Goal: Information Seeking & Learning: Understand process/instructions

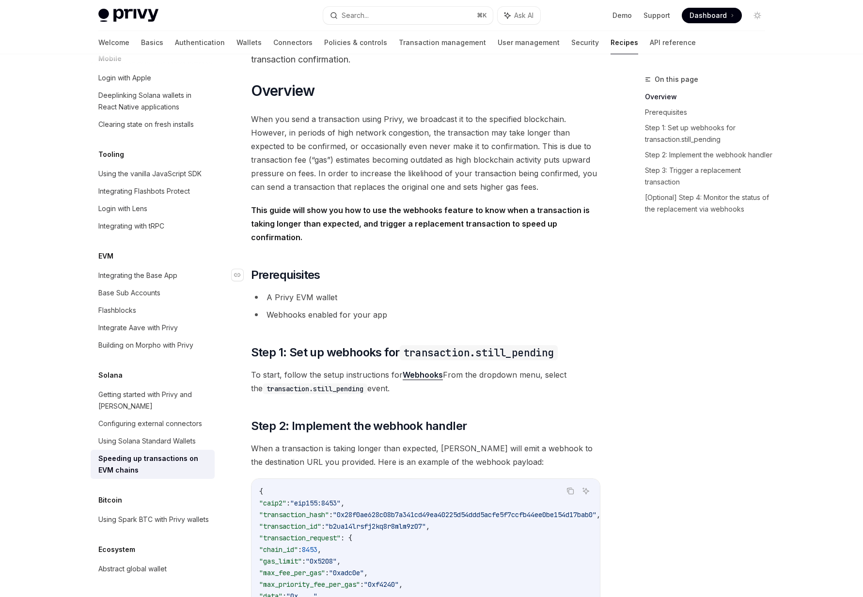
scroll to position [91, 0]
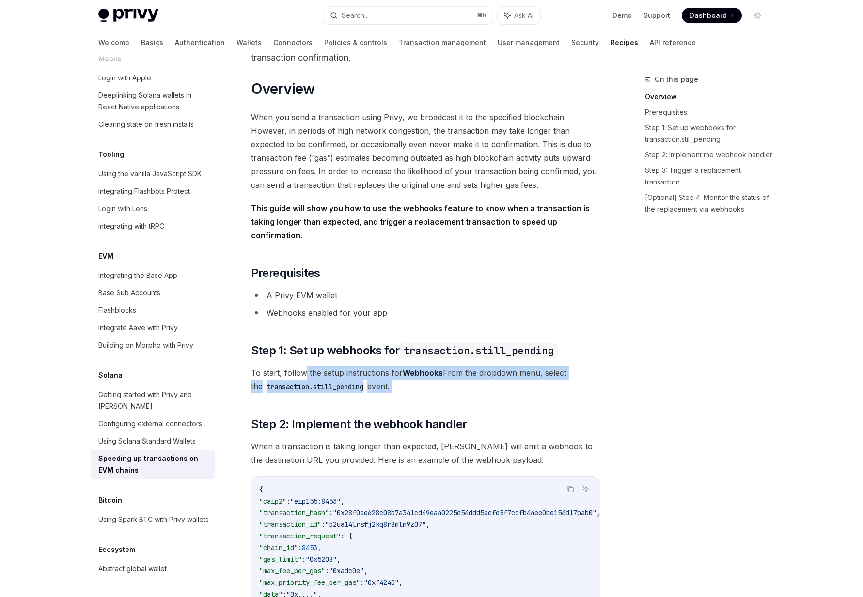
drag, startPoint x: 442, startPoint y: 386, endPoint x: 304, endPoint y: 356, distance: 141.3
click at [304, 366] on span "To start, follow the setup instructions for Webhooks From the dropdown menu, se…" at bounding box center [425, 379] width 349 height 27
drag, startPoint x: 304, startPoint y: 356, endPoint x: 367, endPoint y: 383, distance: 68.3
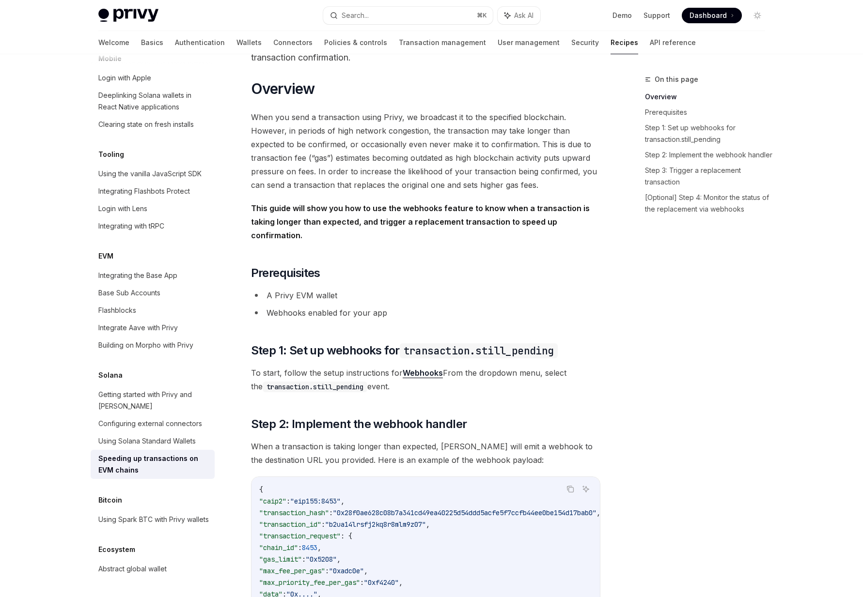
click at [406, 375] on span "To start, follow the setup instructions for Webhooks From the dropdown menu, se…" at bounding box center [425, 379] width 349 height 27
drag, startPoint x: 406, startPoint y: 375, endPoint x: 331, endPoint y: 368, distance: 75.5
click at [331, 368] on span "To start, follow the setup instructions for Webhooks From the dropdown menu, se…" at bounding box center [425, 379] width 349 height 27
click at [331, 382] on code "transaction.still_pending" at bounding box center [315, 387] width 105 height 11
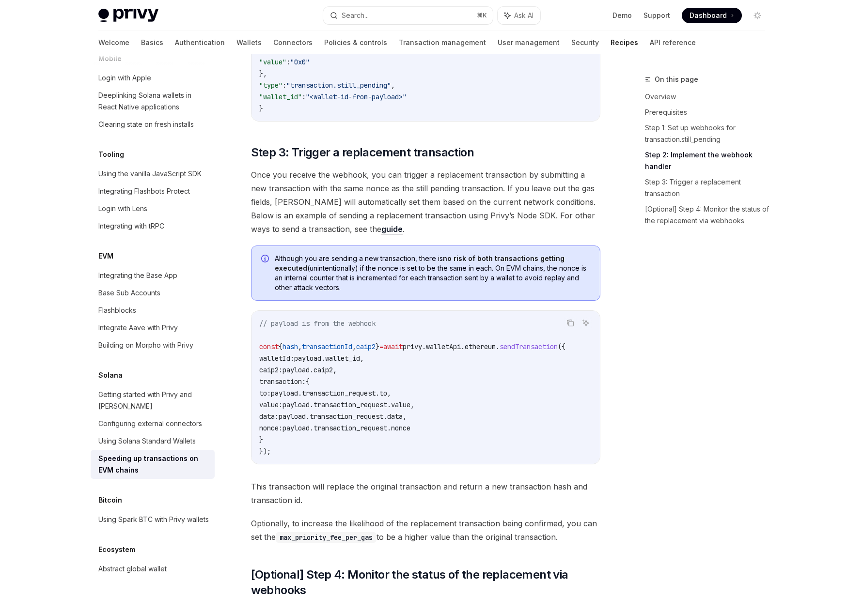
scroll to position [674, 0]
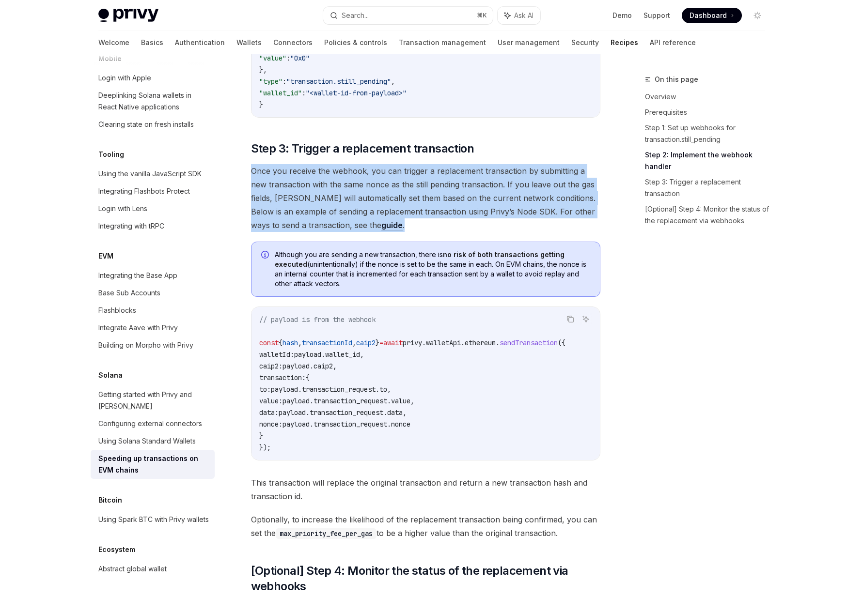
drag, startPoint x: 373, startPoint y: 150, endPoint x: 424, endPoint y: 222, distance: 87.9
click at [424, 222] on div "​ Overview When you send a transaction using Privy, we broadcast it to the spec…" at bounding box center [425, 113] width 349 height 1233
drag, startPoint x: 424, startPoint y: 222, endPoint x: 393, endPoint y: 168, distance: 62.0
click at [393, 168] on div "​ Overview When you send a transaction using Privy, we broadcast it to the spec…" at bounding box center [425, 113] width 349 height 1233
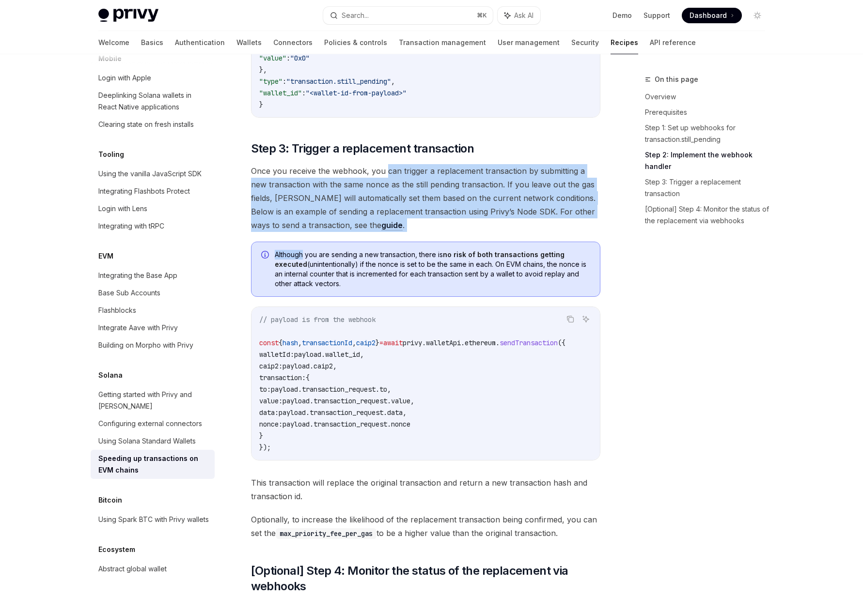
click at [393, 168] on span "Once you receive the webhook, you can trigger a replacement transaction by subm…" at bounding box center [425, 198] width 349 height 68
drag, startPoint x: 393, startPoint y: 168, endPoint x: 412, endPoint y: 214, distance: 50.2
click at [412, 214] on span "Once you receive the webhook, you can trigger a replacement transaction by subm…" at bounding box center [425, 198] width 349 height 68
drag, startPoint x: 412, startPoint y: 214, endPoint x: 364, endPoint y: 156, distance: 75.7
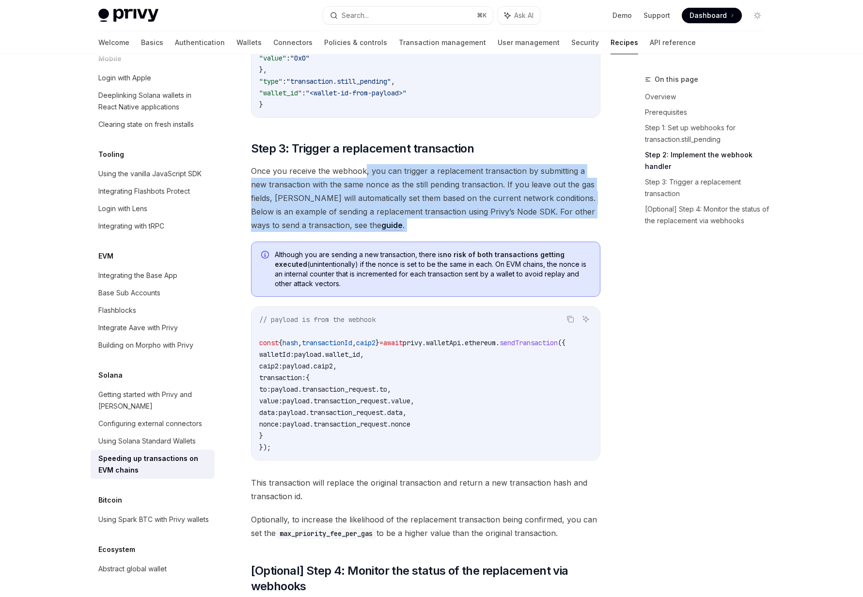
click at [364, 164] on span "Once you receive the webhook, you can trigger a replacement transaction by subm…" at bounding box center [425, 198] width 349 height 68
drag, startPoint x: 364, startPoint y: 156, endPoint x: 395, endPoint y: 223, distance: 73.9
click at [395, 223] on div "​ Overview When you send a transaction using Privy, we broadcast it to the spec…" at bounding box center [425, 113] width 349 height 1233
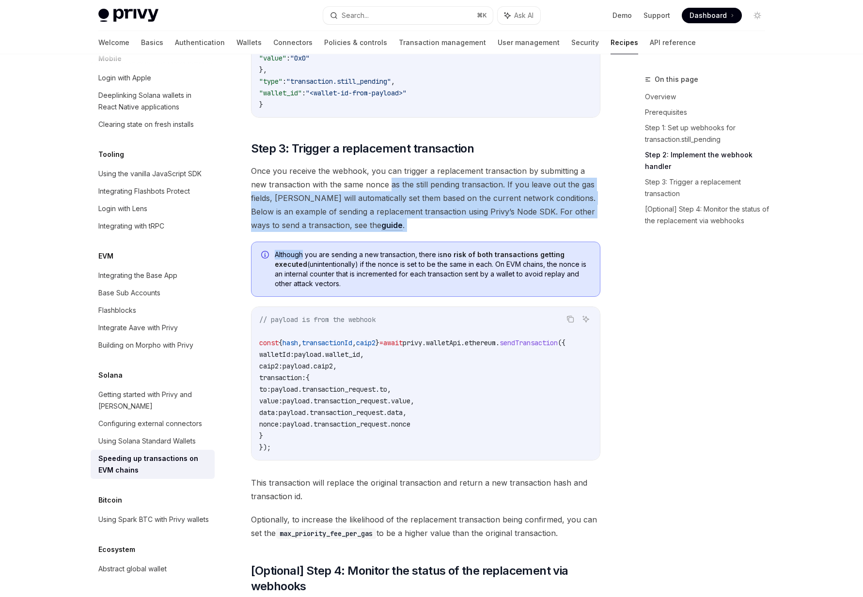
drag, startPoint x: 395, startPoint y: 223, endPoint x: 372, endPoint y: 177, distance: 51.8
click at [372, 177] on div "​ Overview When you send a transaction using Privy, we broadcast it to the spec…" at bounding box center [425, 113] width 349 height 1233
click at [372, 177] on span "Once you receive the webhook, you can trigger a replacement transaction by subm…" at bounding box center [425, 198] width 349 height 68
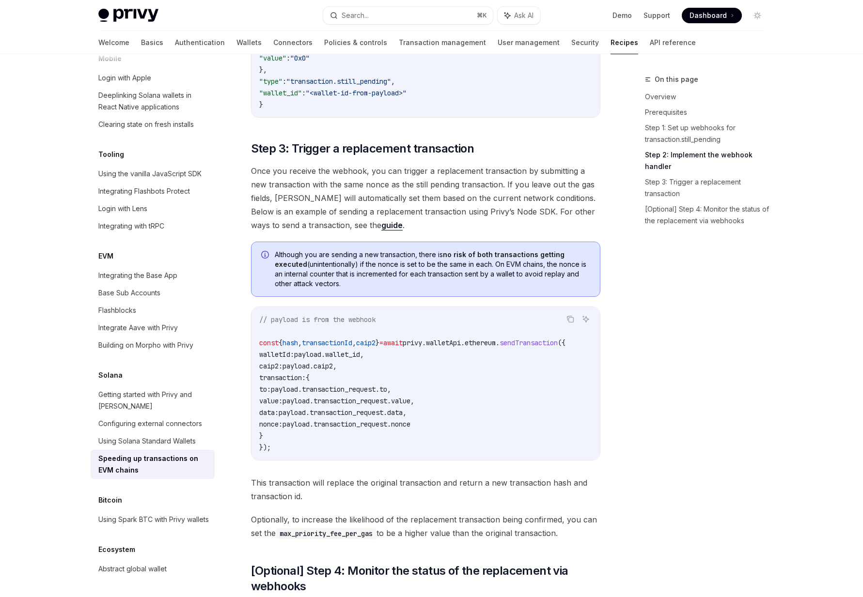
click at [319, 349] on code "// payload is from the webhook const { hash , transactionId , caip2 } = await p…" at bounding box center [425, 384] width 333 height 140
click at [337, 350] on code "// payload is from the webhook const { hash , transactionId , caip2 } = await p…" at bounding box center [425, 384] width 333 height 140
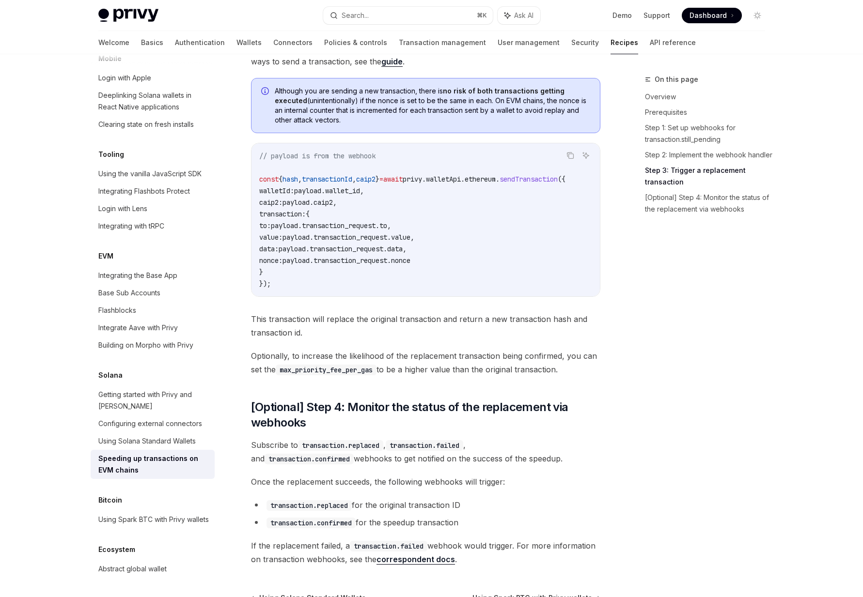
scroll to position [840, 0]
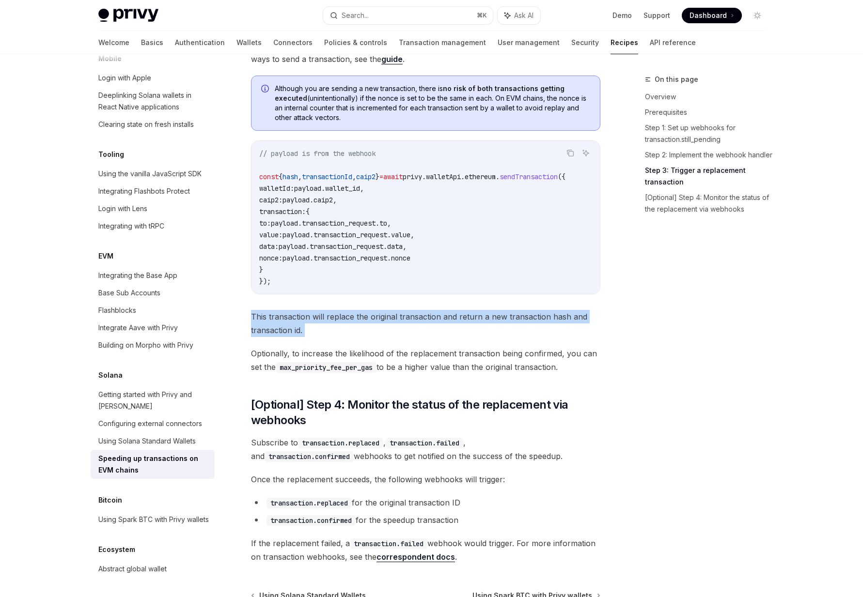
drag, startPoint x: 352, startPoint y: 331, endPoint x: 318, endPoint y: 303, distance: 43.7
drag, startPoint x: 318, startPoint y: 303, endPoint x: 344, endPoint y: 334, distance: 39.6
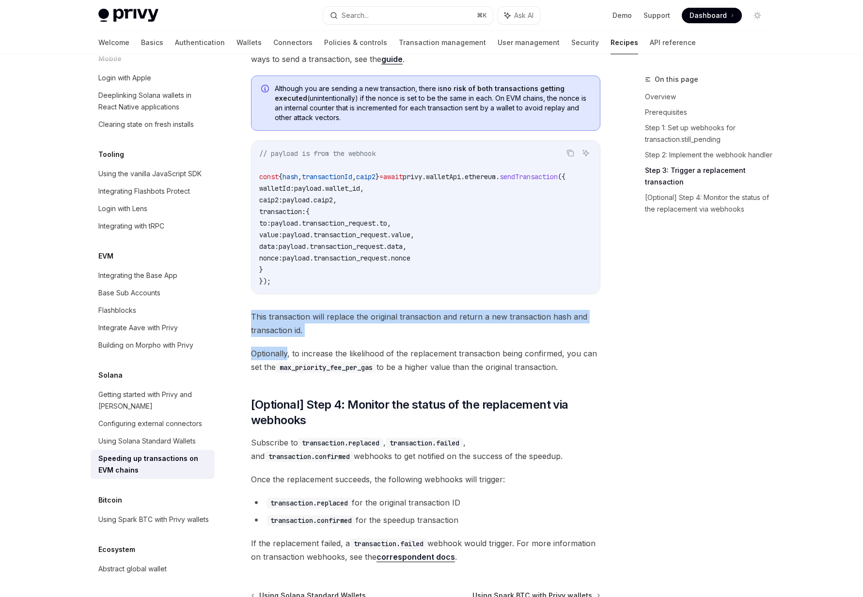
drag, startPoint x: 344, startPoint y: 334, endPoint x: 324, endPoint y: 297, distance: 41.6
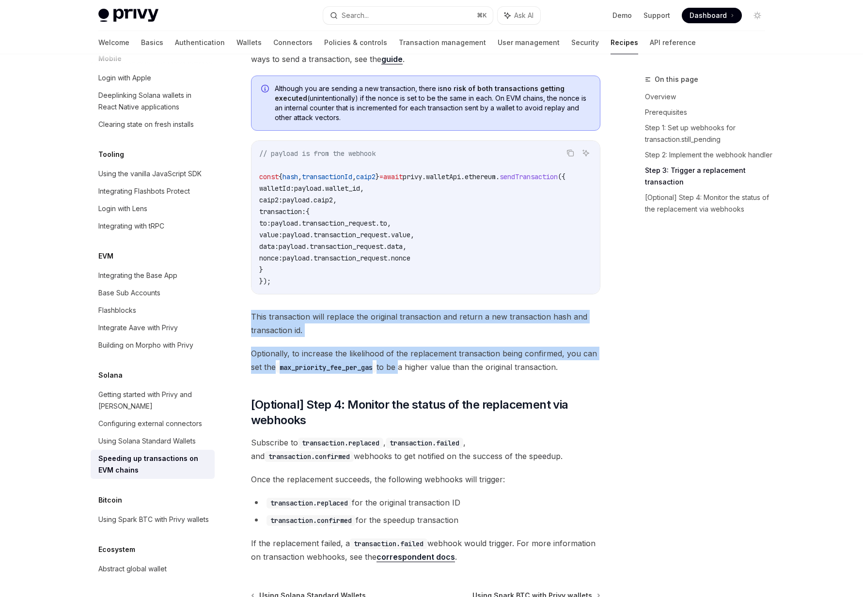
drag, startPoint x: 324, startPoint y: 297, endPoint x: 397, endPoint y: 355, distance: 93.5
click at [397, 355] on span "Optionally, to increase the likelihood of the replacement transaction being con…" at bounding box center [425, 360] width 349 height 27
drag, startPoint x: 397, startPoint y: 355, endPoint x: 376, endPoint y: 311, distance: 49.2
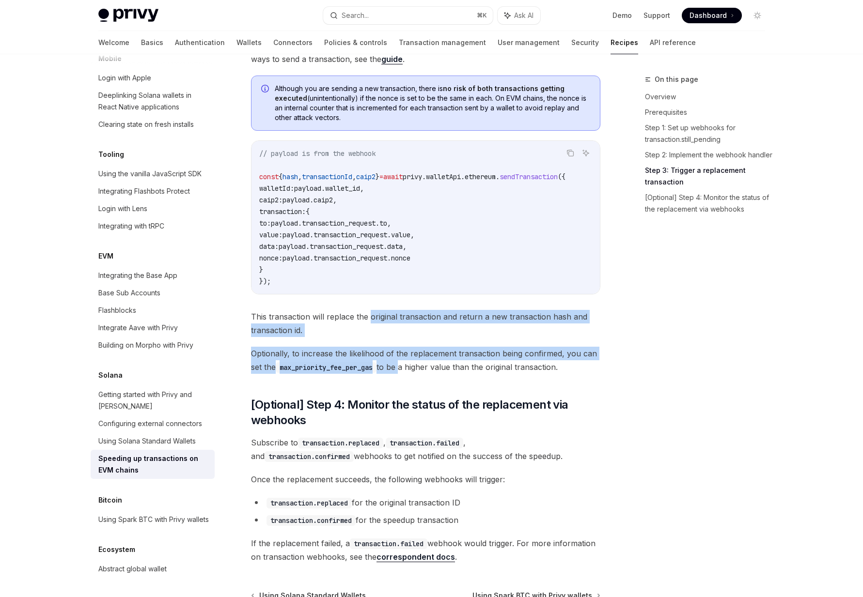
click at [376, 311] on span "This transaction will replace the original transaction and return a new transac…" at bounding box center [425, 323] width 349 height 27
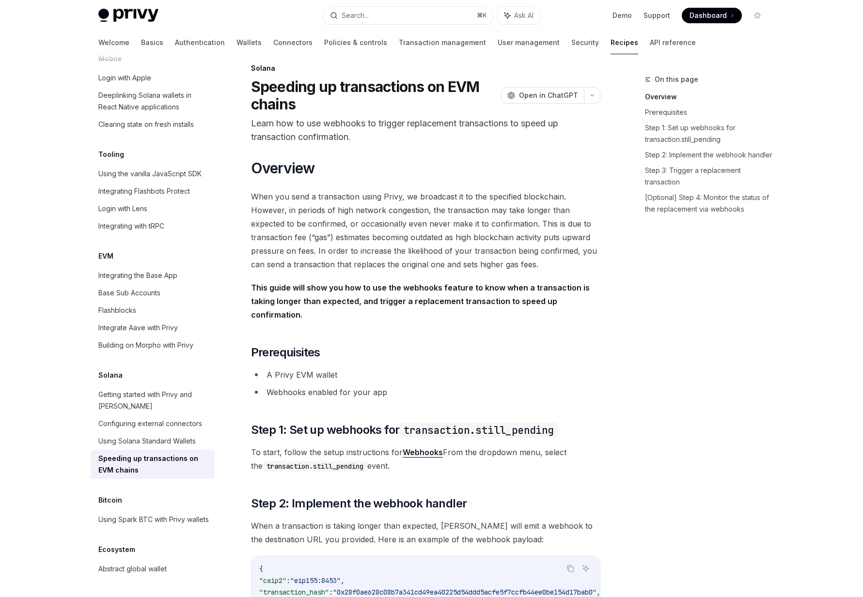
scroll to position [14, 0]
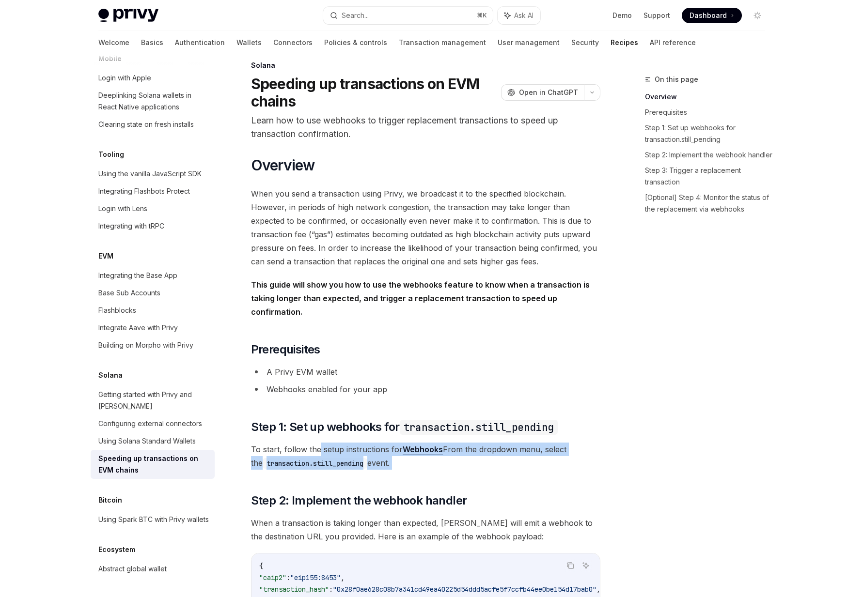
drag, startPoint x: 319, startPoint y: 432, endPoint x: 377, endPoint y: 466, distance: 66.7
drag, startPoint x: 385, startPoint y: 466, endPoint x: 330, endPoint y: 437, distance: 62.9
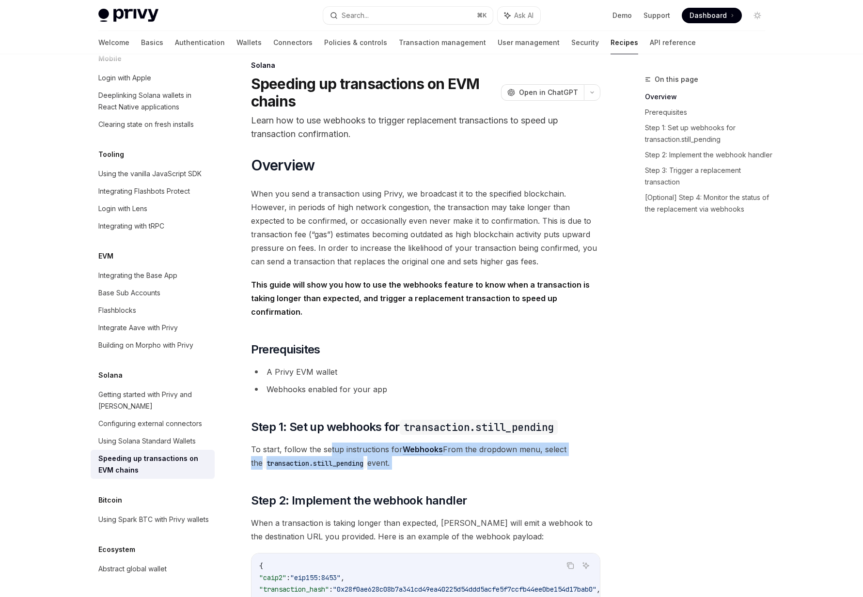
click at [330, 443] on span "To start, follow the setup instructions for Webhooks From the dropdown menu, se…" at bounding box center [425, 456] width 349 height 27
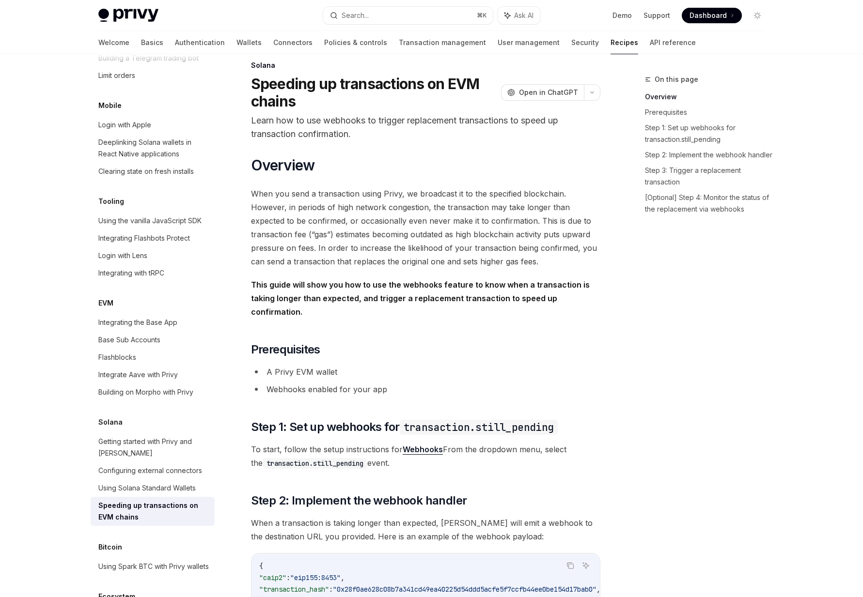
scroll to position [1089, 0]
